Goal: Task Accomplishment & Management: Use online tool/utility

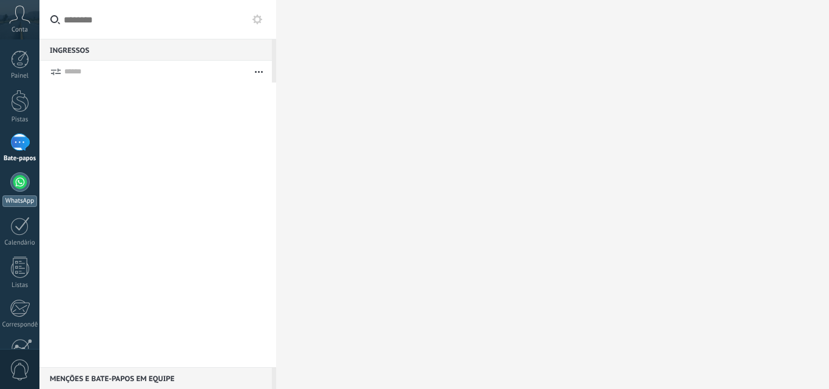
click at [30, 181] on link "WhatsApp" at bounding box center [19, 189] width 39 height 35
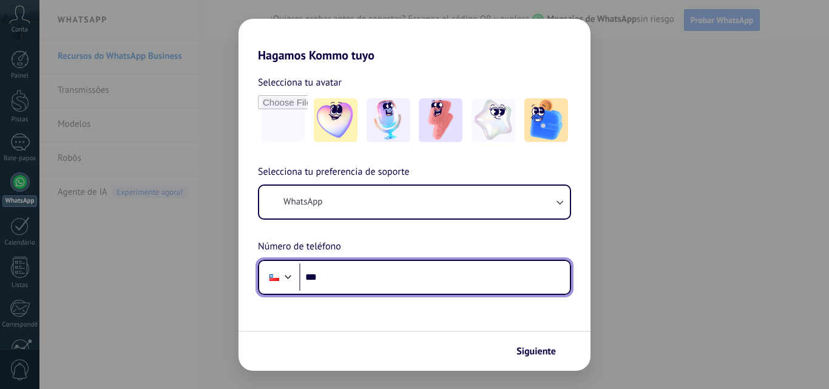
click at [285, 268] on div at bounding box center [288, 275] width 15 height 15
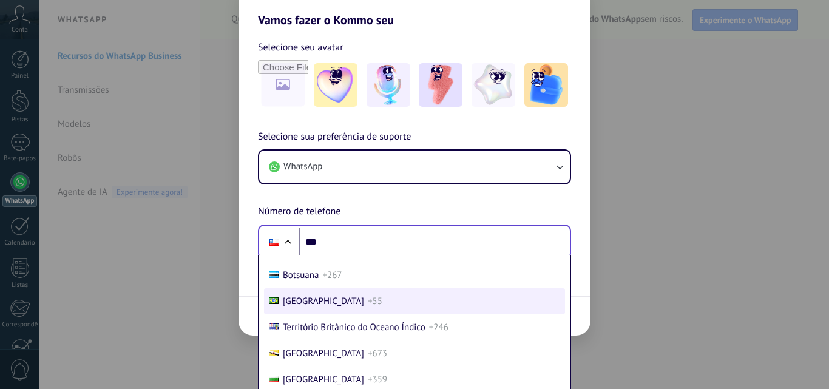
scroll to position [35, 0]
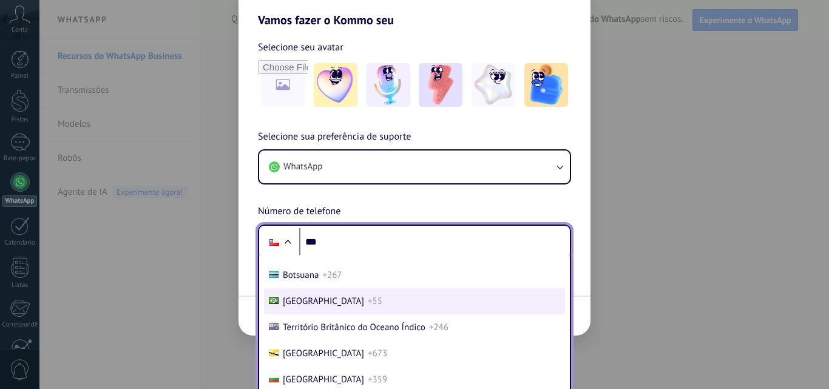
click at [339, 300] on li "[GEOGRAPHIC_DATA] +55" at bounding box center [414, 301] width 301 height 26
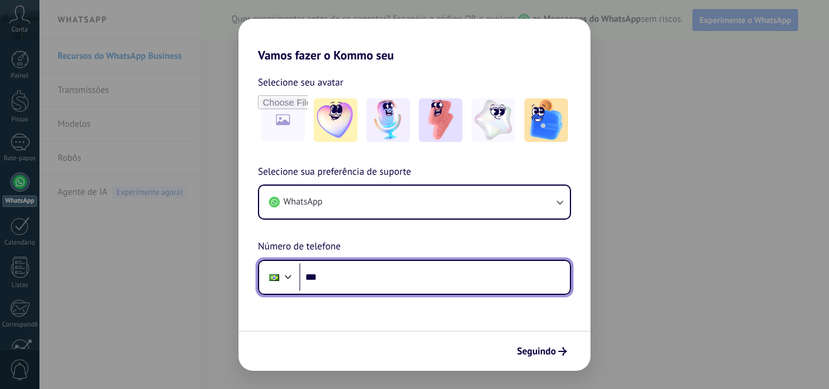
scroll to position [0, 0]
click at [356, 278] on input "***" at bounding box center [434, 277] width 271 height 28
type input "**********"
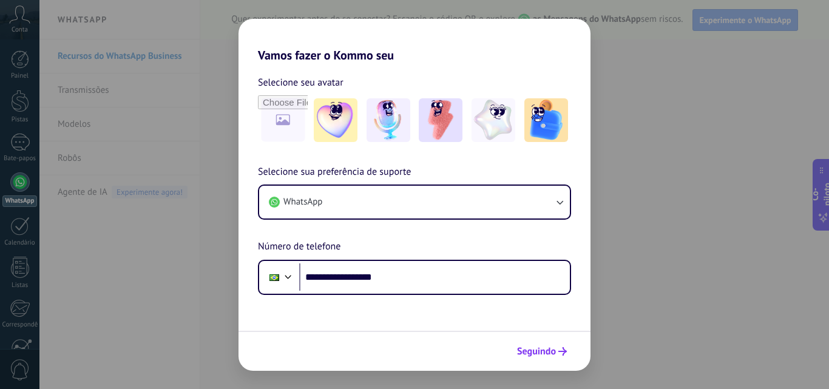
click at [556, 348] on span "Seguindo" at bounding box center [542, 351] width 50 height 8
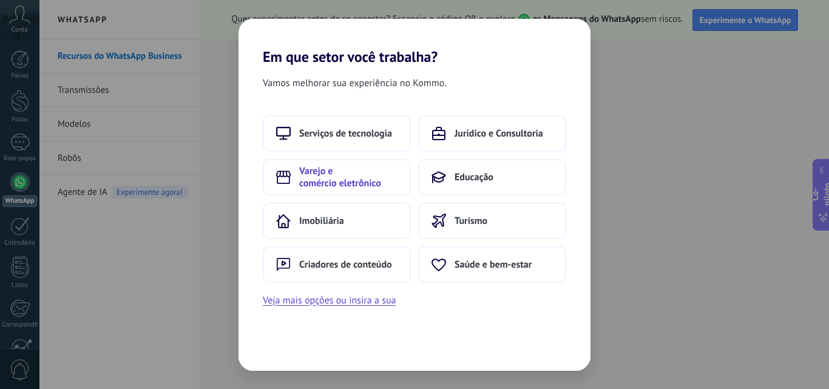
click at [356, 180] on font "Varejo e comércio eletrônico" at bounding box center [340, 177] width 82 height 24
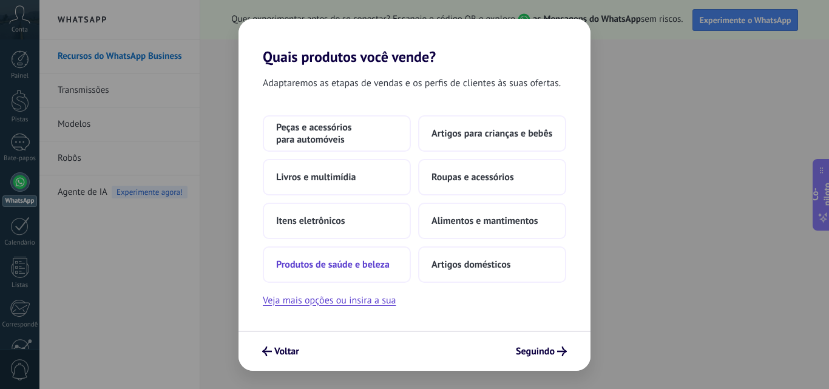
click at [377, 265] on font "Produtos de saúde e beleza" at bounding box center [332, 264] width 113 height 12
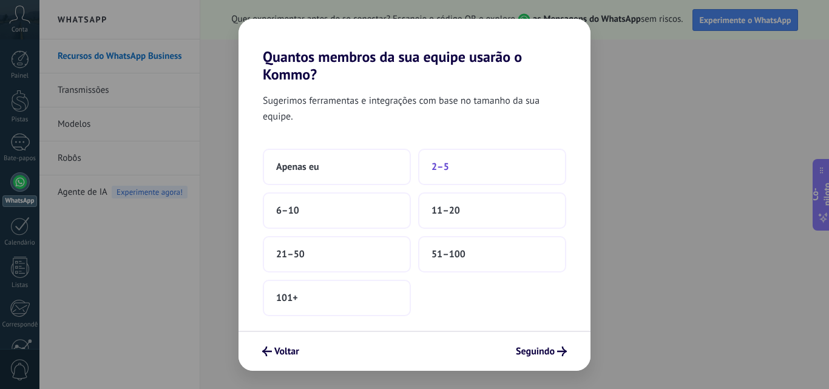
click at [441, 170] on font "2–5" at bounding box center [440, 167] width 18 height 12
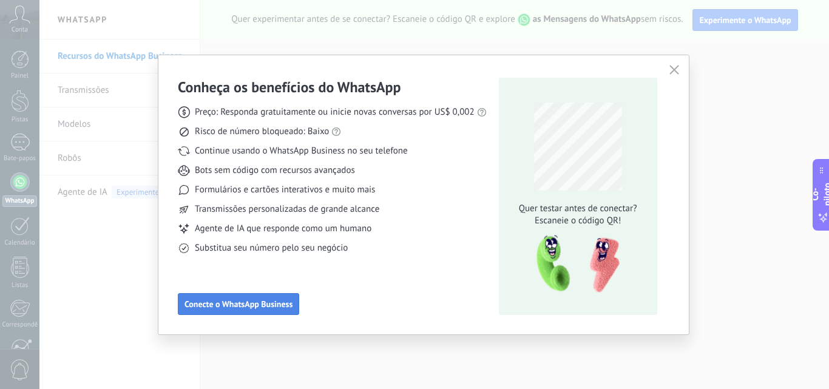
click at [274, 308] on font "Conecte o WhatsApp Business" at bounding box center [238, 304] width 108 height 11
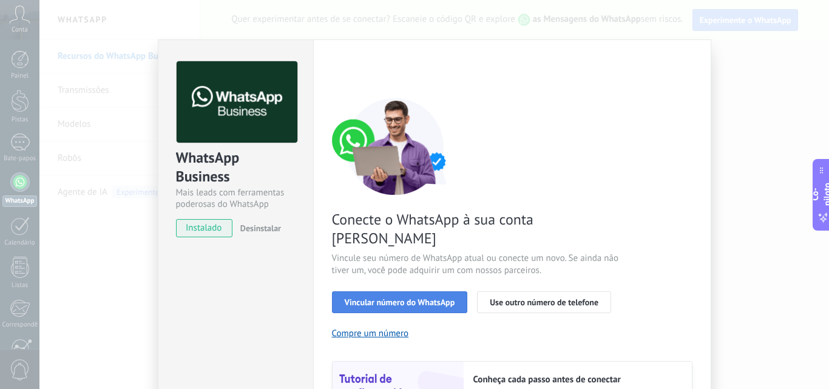
click at [359, 297] on font "Vincular número do WhatsApp" at bounding box center [400, 302] width 110 height 11
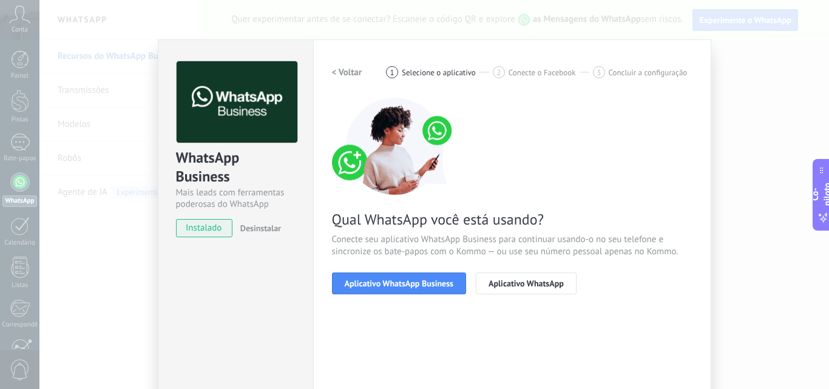
click at [359, 283] on font "Aplicativo WhatsApp Business" at bounding box center [399, 283] width 109 height 11
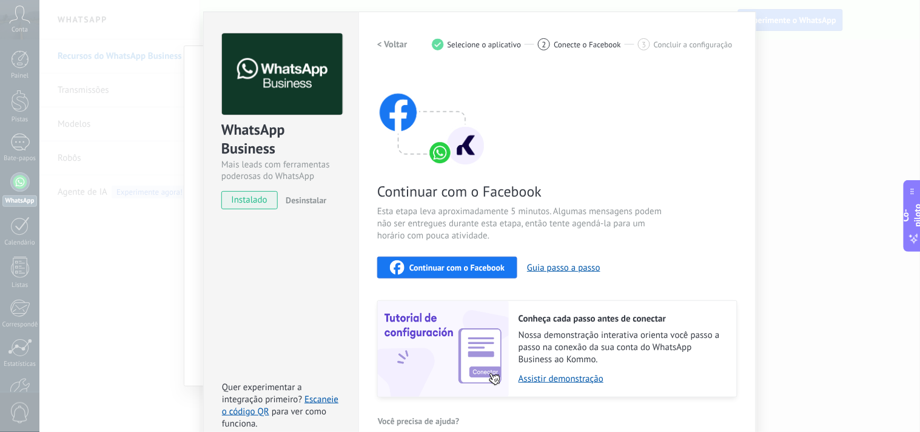
scroll to position [20, 0]
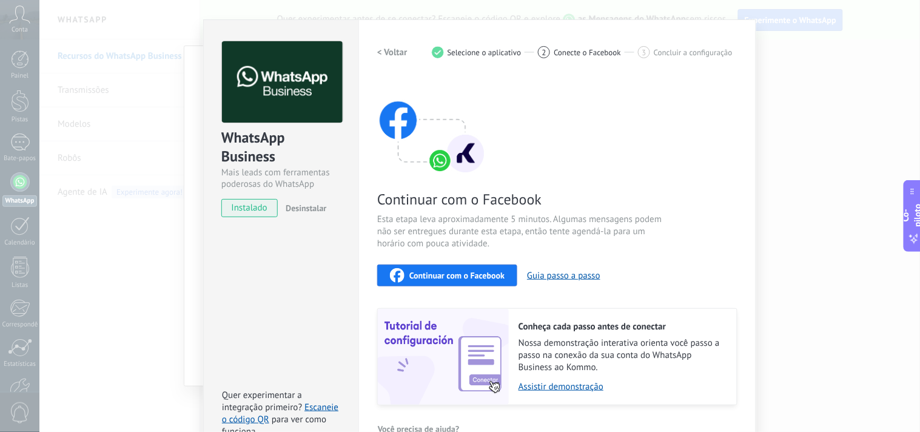
click at [453, 275] on font "Continuar com o Facebook" at bounding box center [457, 275] width 95 height 11
click at [481, 273] on font "Continuar com o Facebook" at bounding box center [457, 275] width 95 height 11
click at [474, 277] on font "Continuar com o Facebook" at bounding box center [457, 275] width 95 height 11
